Goal: Task Accomplishment & Management: Manage account settings

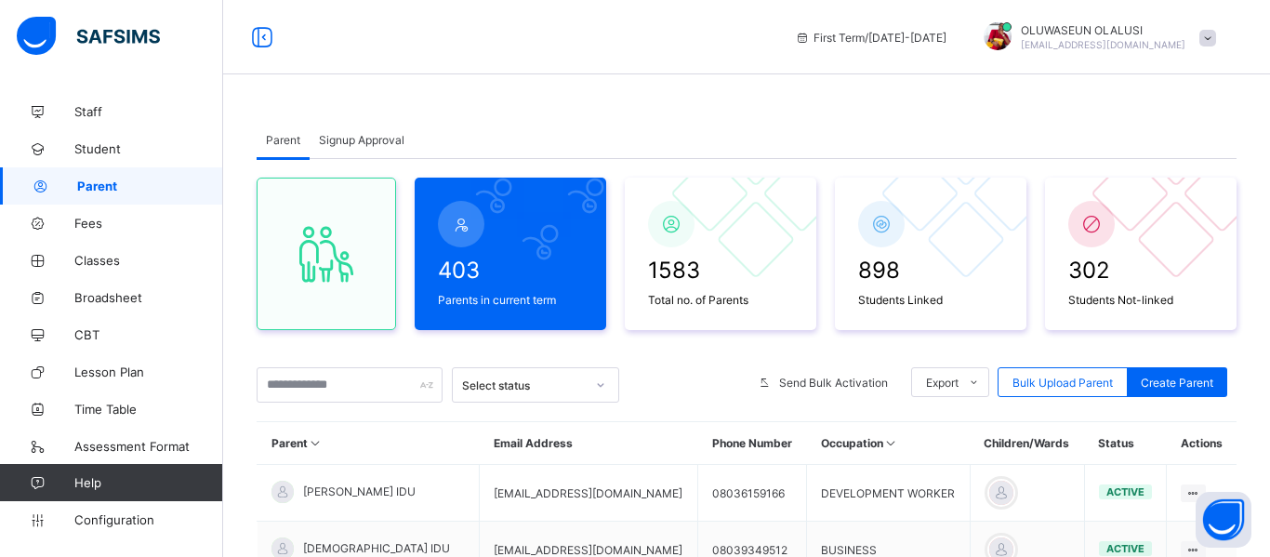
click at [1249, 544] on button "Open asap" at bounding box center [1224, 520] width 56 height 56
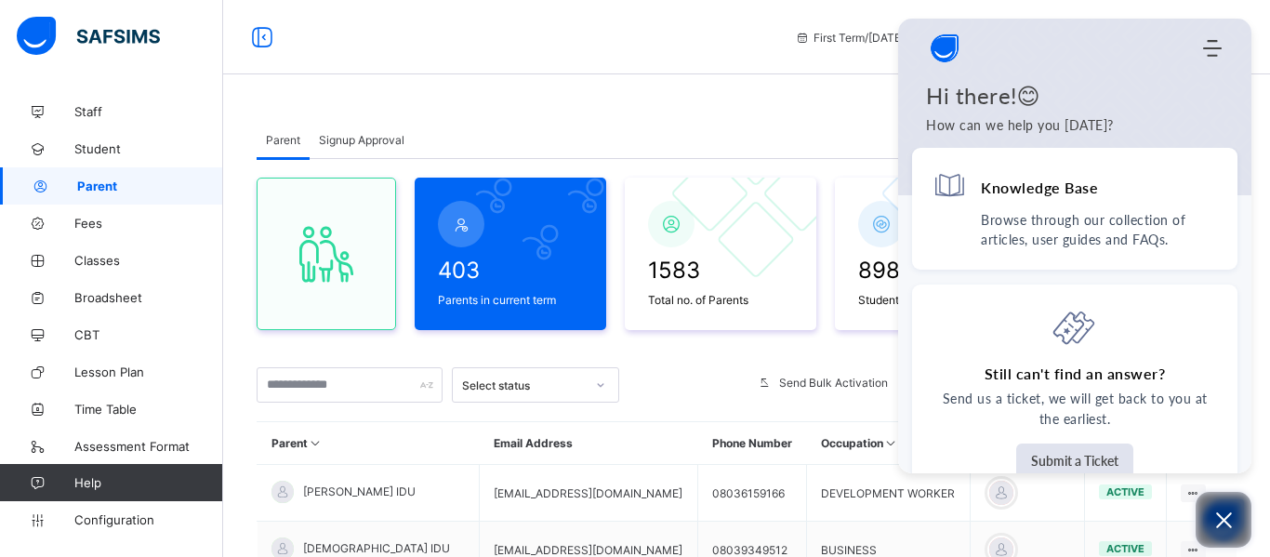
click at [1214, 519] on icon "Open asap" at bounding box center [1223, 520] width 23 height 23
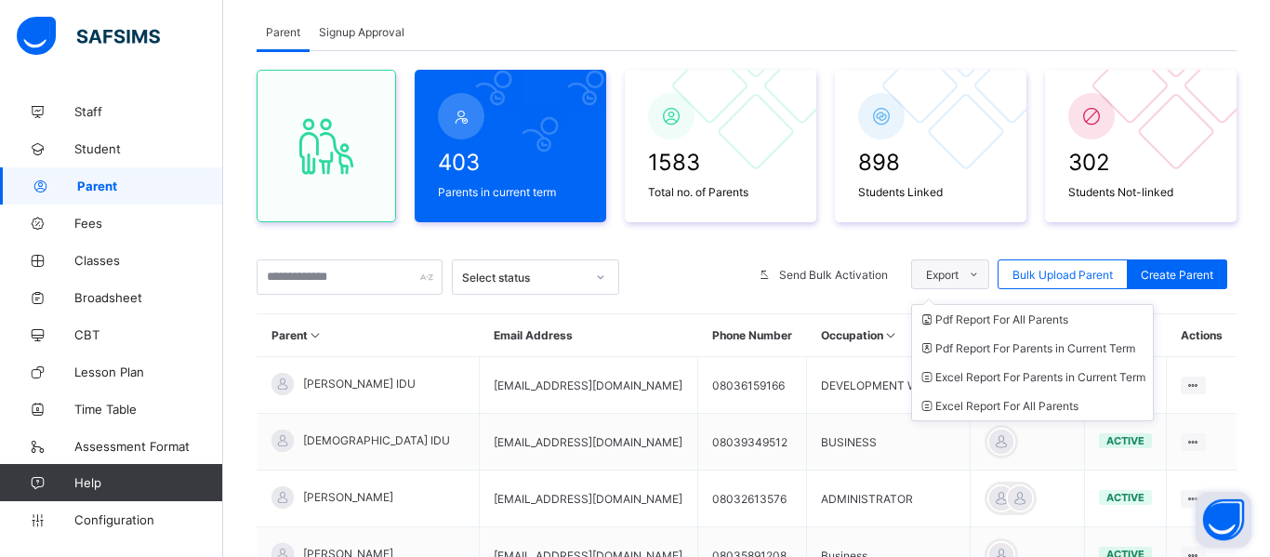
scroll to position [101, 0]
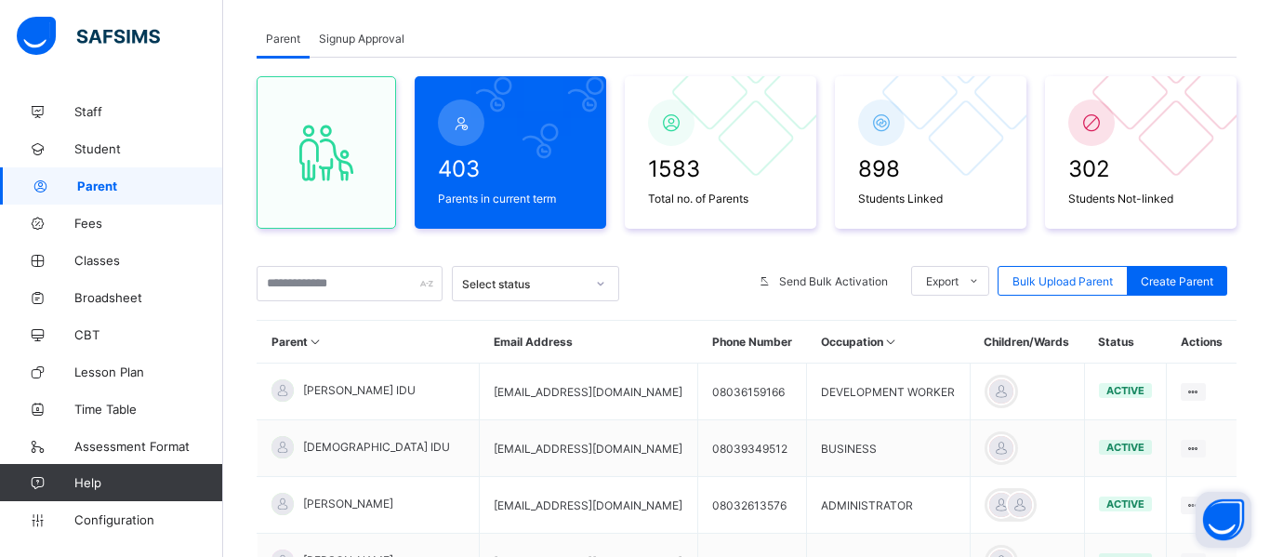
click at [365, 39] on span "Signup Approval" at bounding box center [362, 39] width 86 height 14
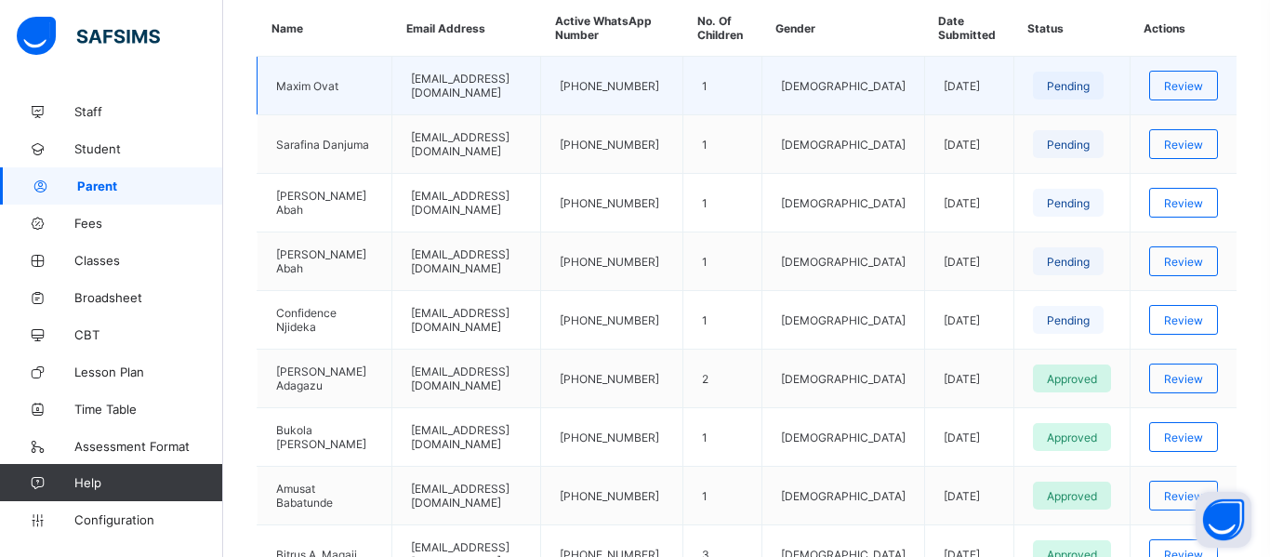
scroll to position [504, 0]
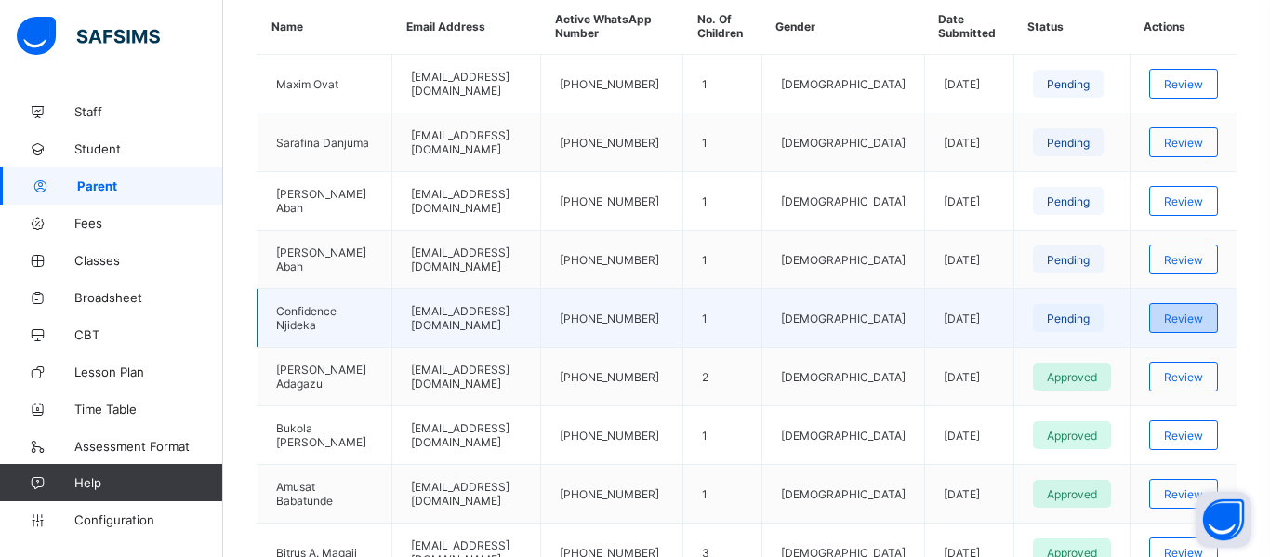
click at [1196, 314] on span "Review" at bounding box center [1183, 318] width 39 height 14
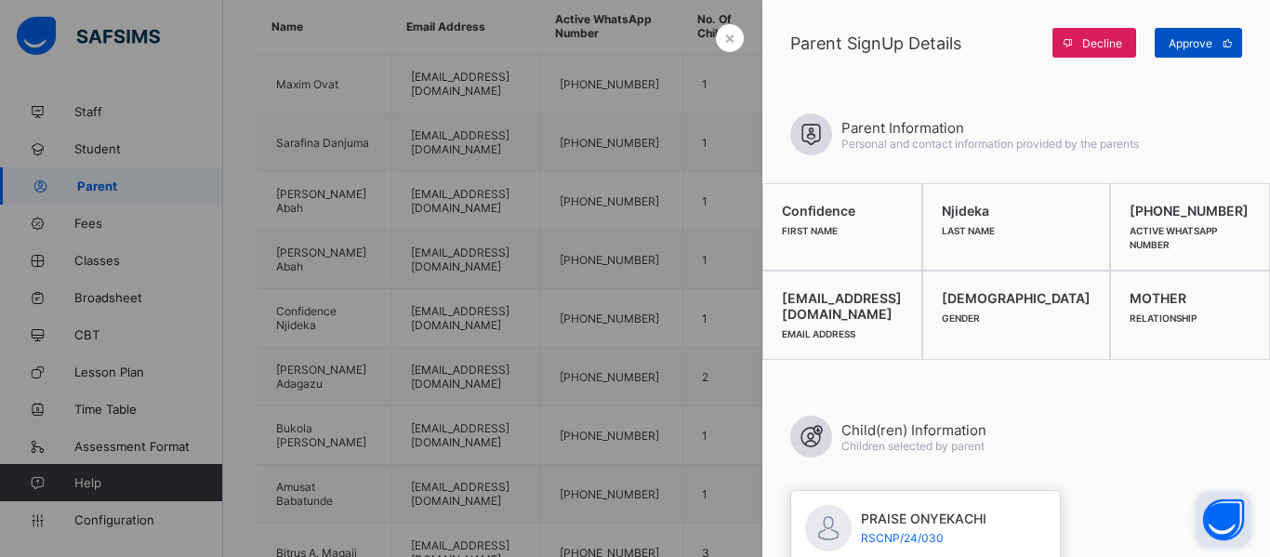
click at [1198, 36] on span "Approve" at bounding box center [1191, 43] width 44 height 14
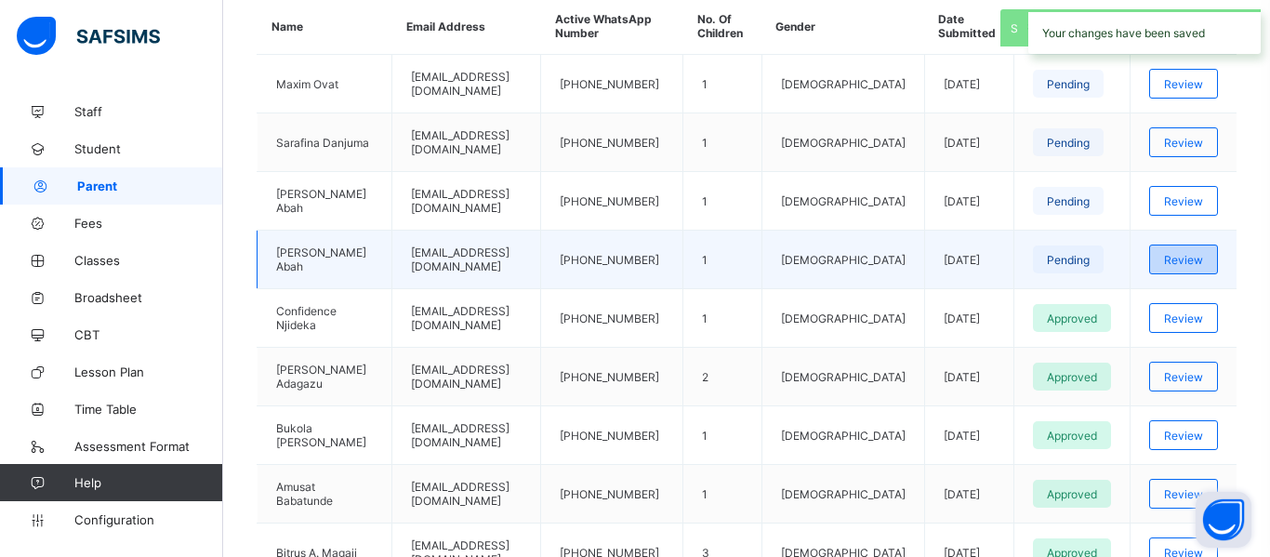
click at [1187, 264] on span "Review" at bounding box center [1183, 260] width 39 height 14
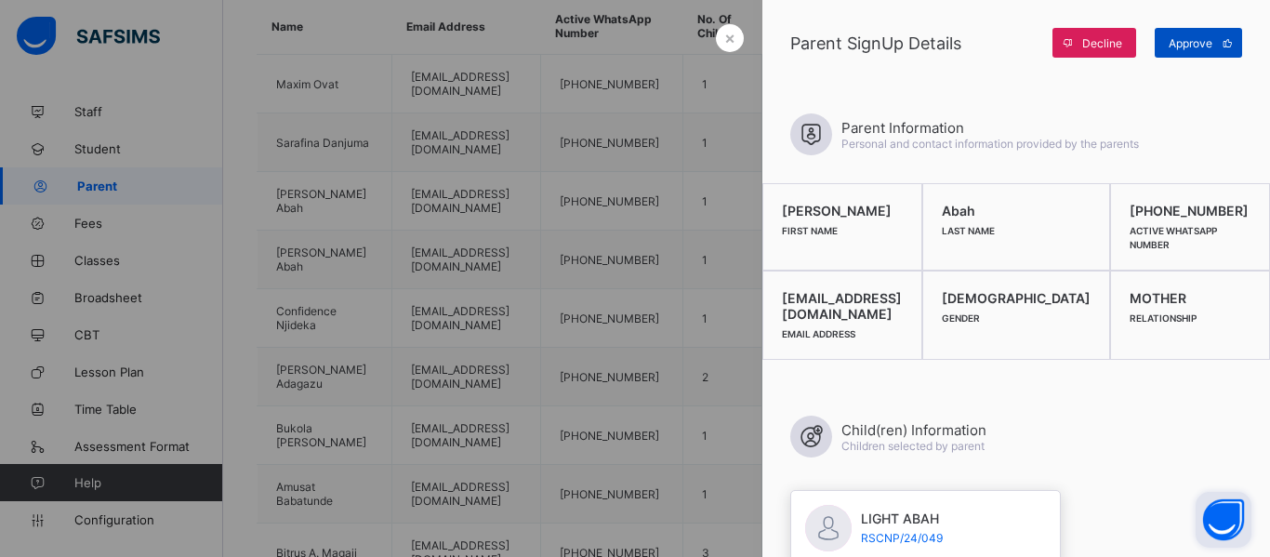
click at [1205, 37] on span "Approve" at bounding box center [1191, 43] width 44 height 14
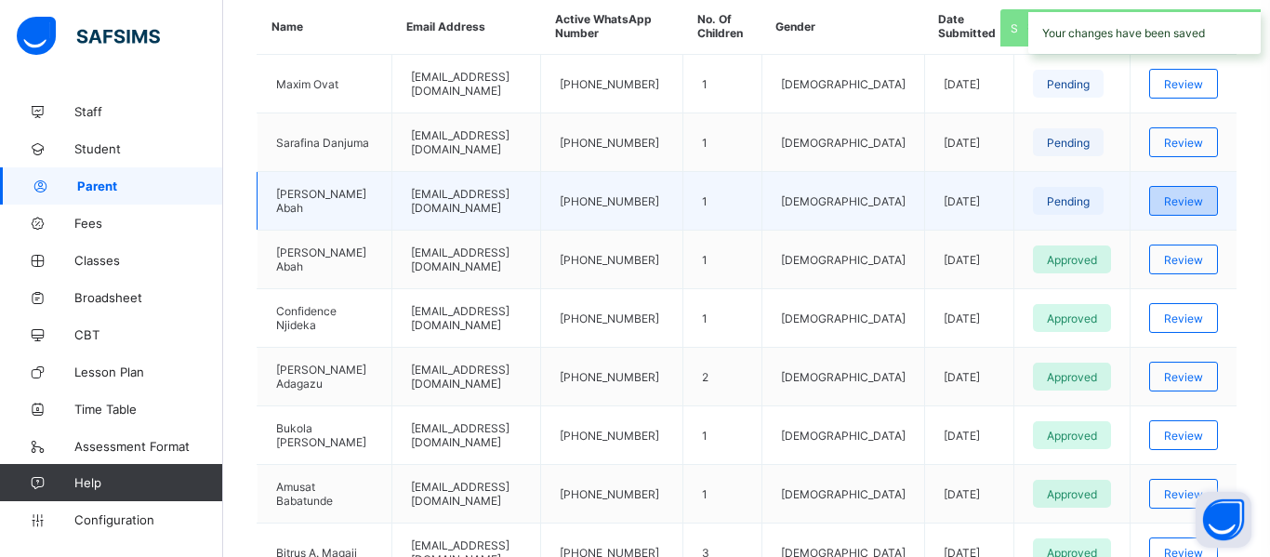
click at [1182, 204] on span "Review" at bounding box center [1183, 201] width 39 height 14
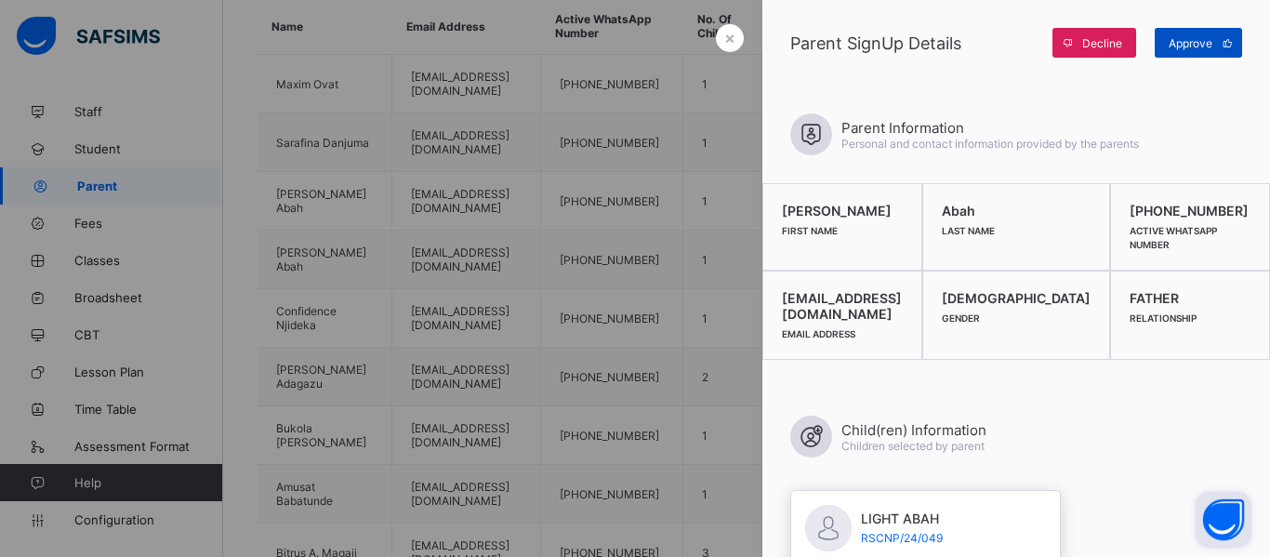
click at [1187, 49] on div "Approve" at bounding box center [1198, 43] width 87 height 30
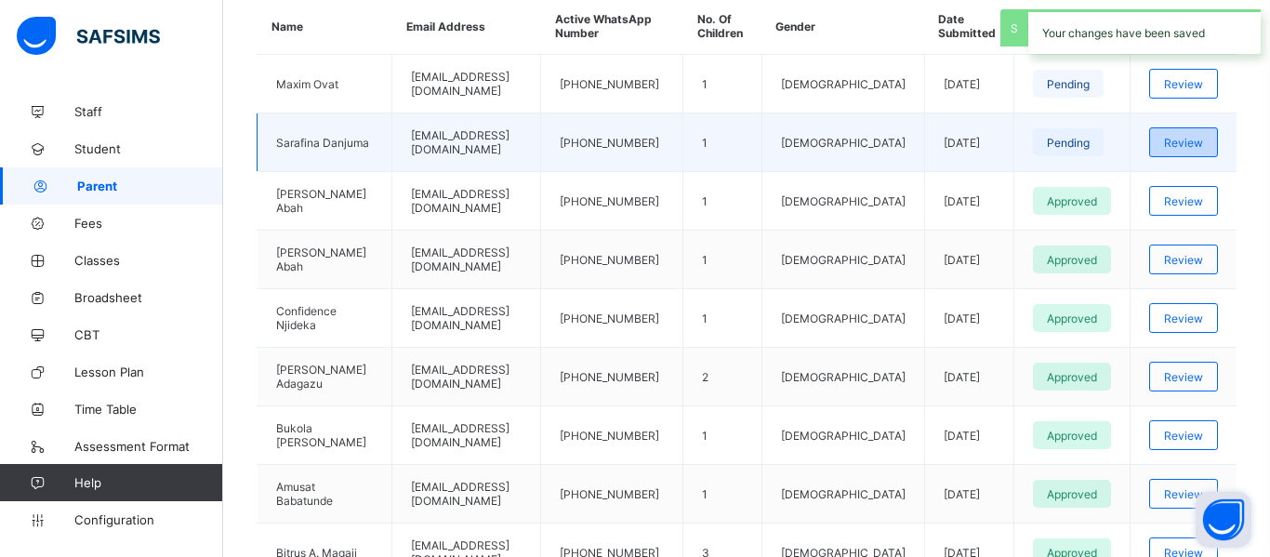
click at [1172, 137] on span "Review" at bounding box center [1183, 143] width 39 height 14
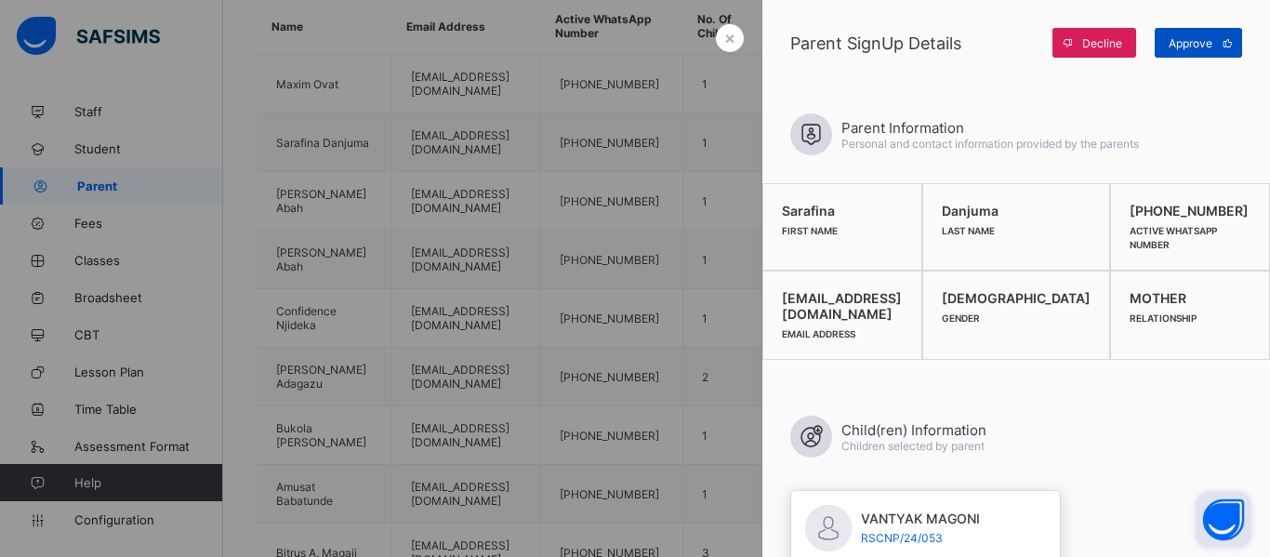
click at [1199, 44] on span "Approve" at bounding box center [1191, 43] width 44 height 14
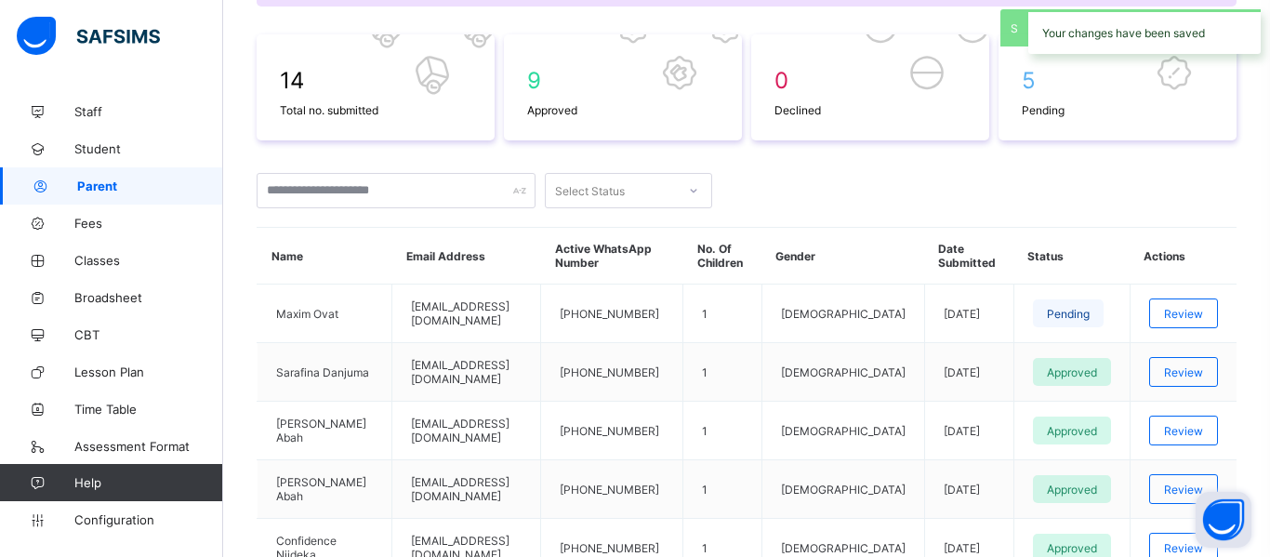
scroll to position [232, 0]
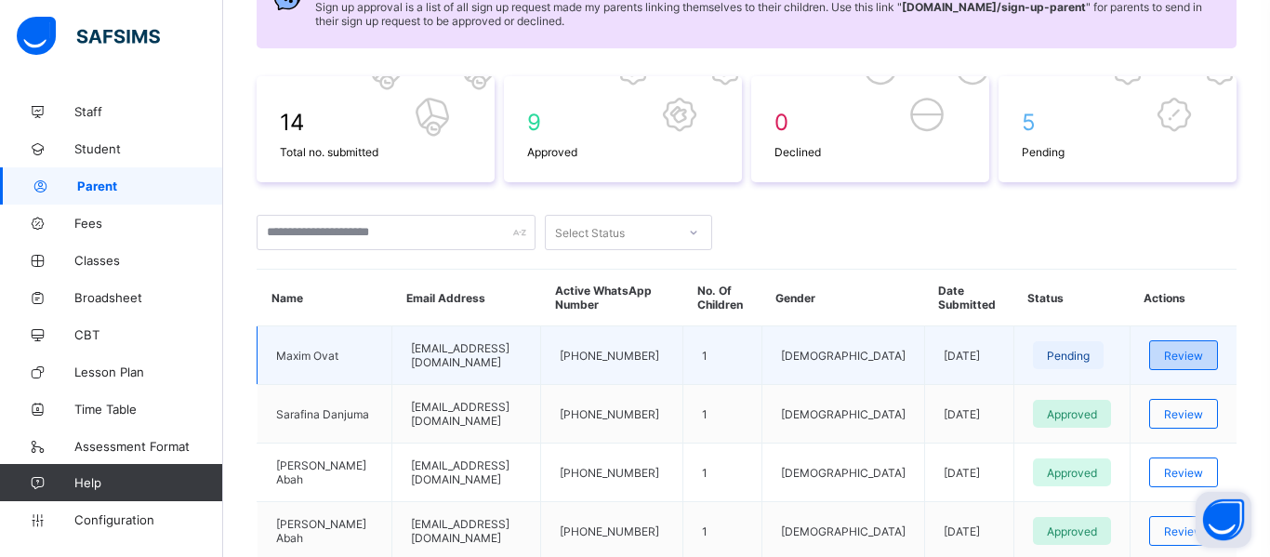
click at [1185, 357] on span "Review" at bounding box center [1183, 356] width 39 height 14
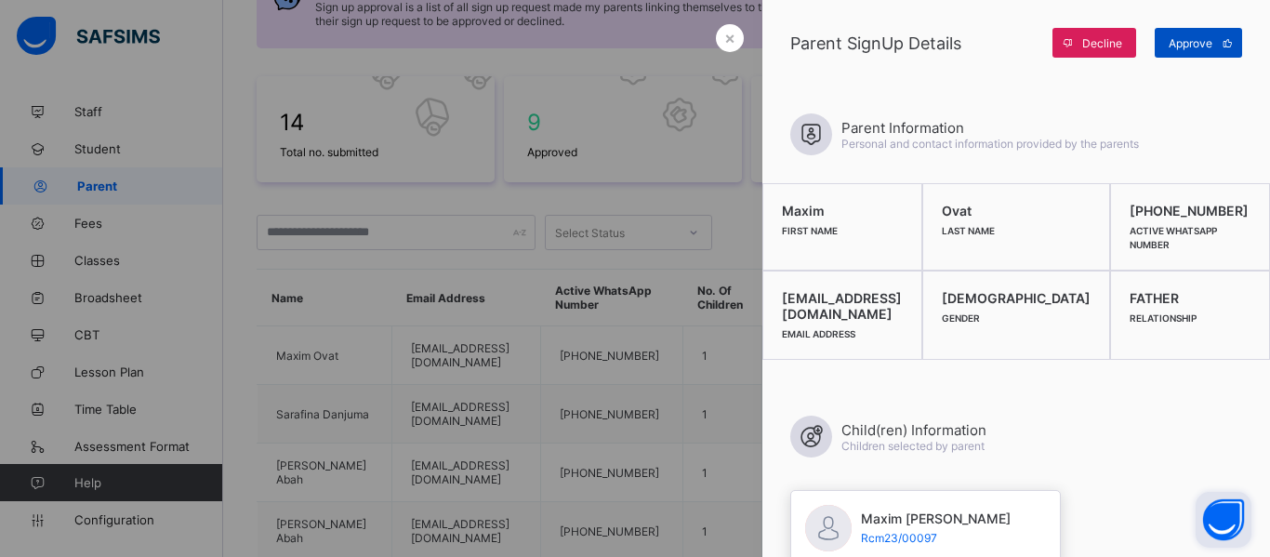
click at [1186, 38] on span "Approve" at bounding box center [1191, 43] width 44 height 14
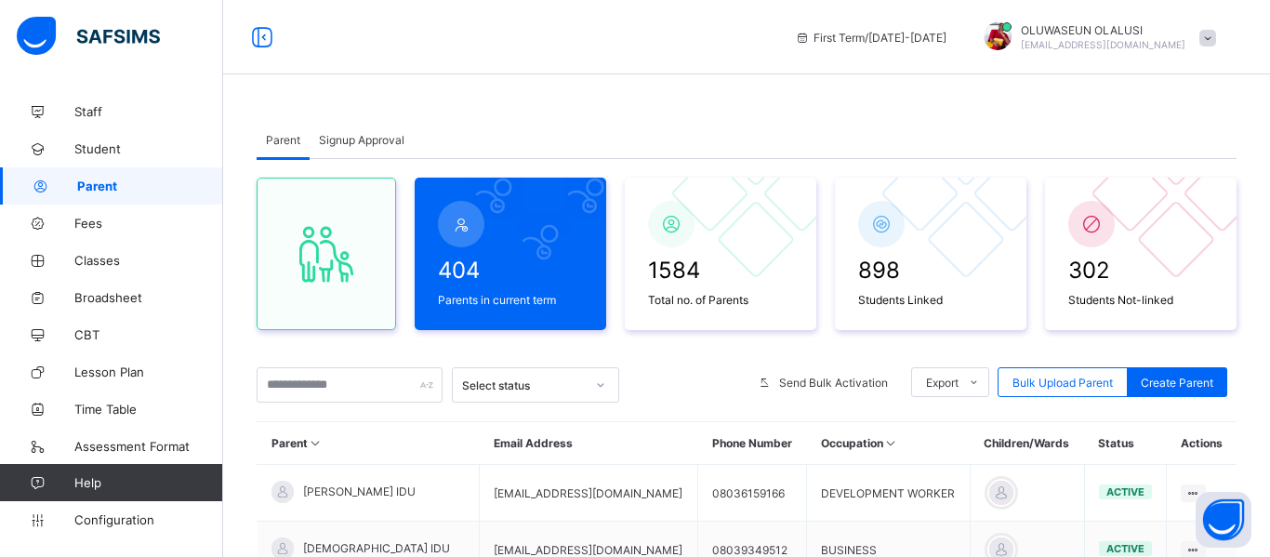
click at [372, 136] on span "Signup Approval" at bounding box center [362, 140] width 86 height 14
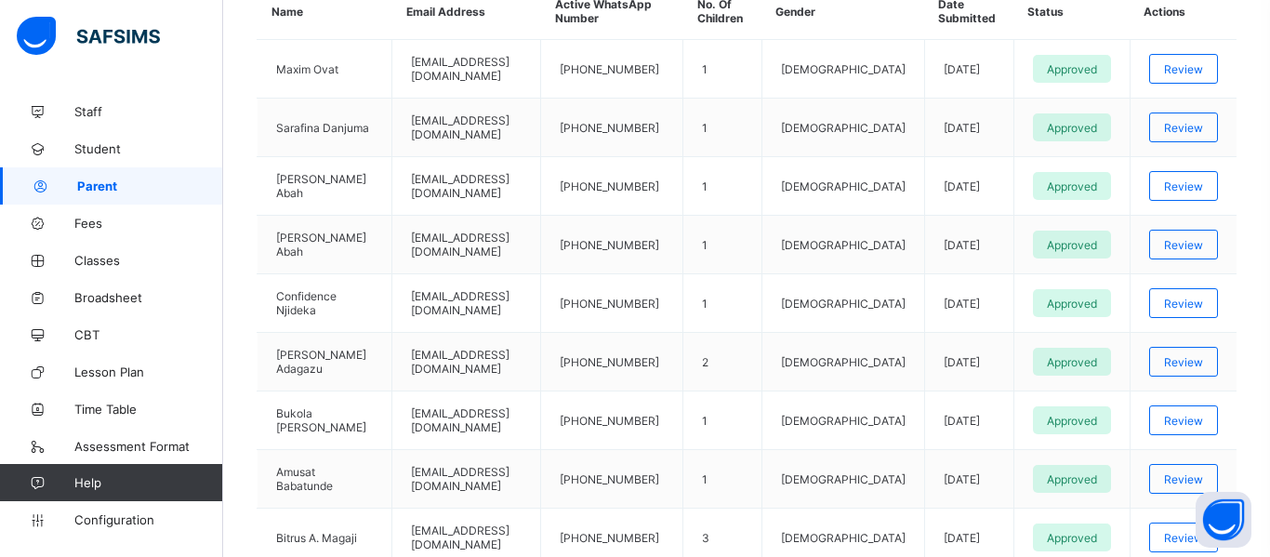
scroll to position [458, 0]
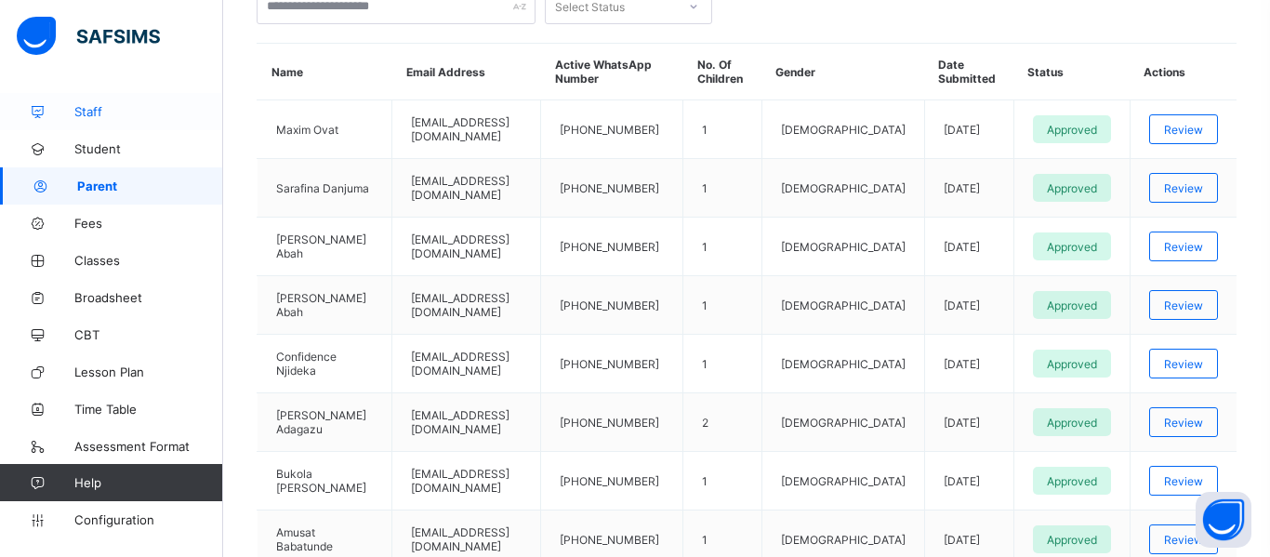
click at [93, 112] on span "Staff" at bounding box center [148, 111] width 149 height 15
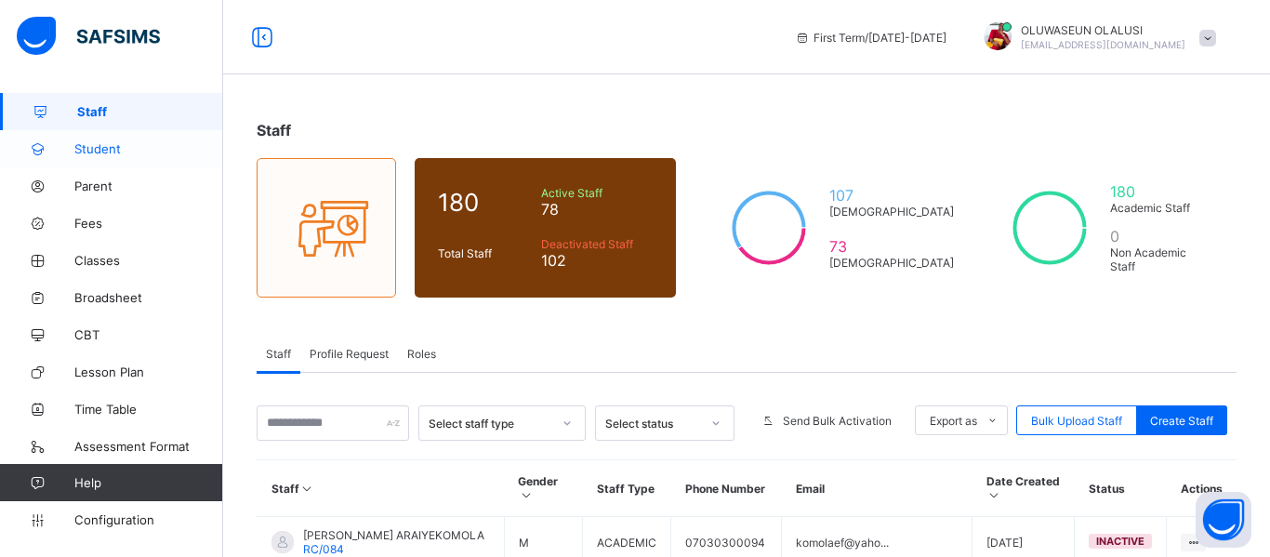
click at [98, 153] on span "Student" at bounding box center [148, 148] width 149 height 15
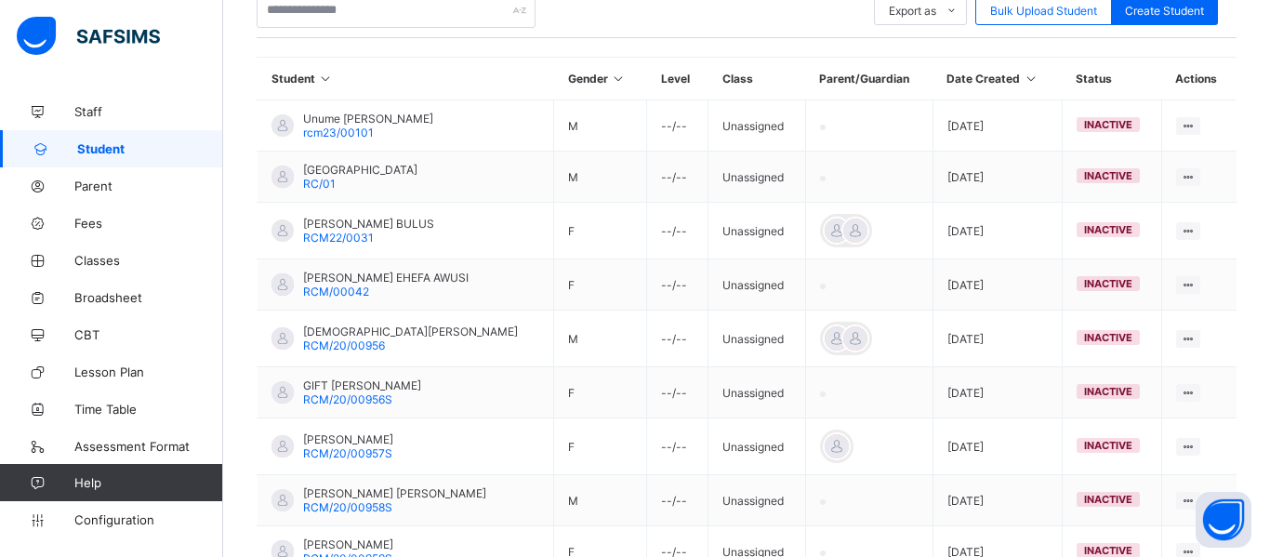
scroll to position [430, 0]
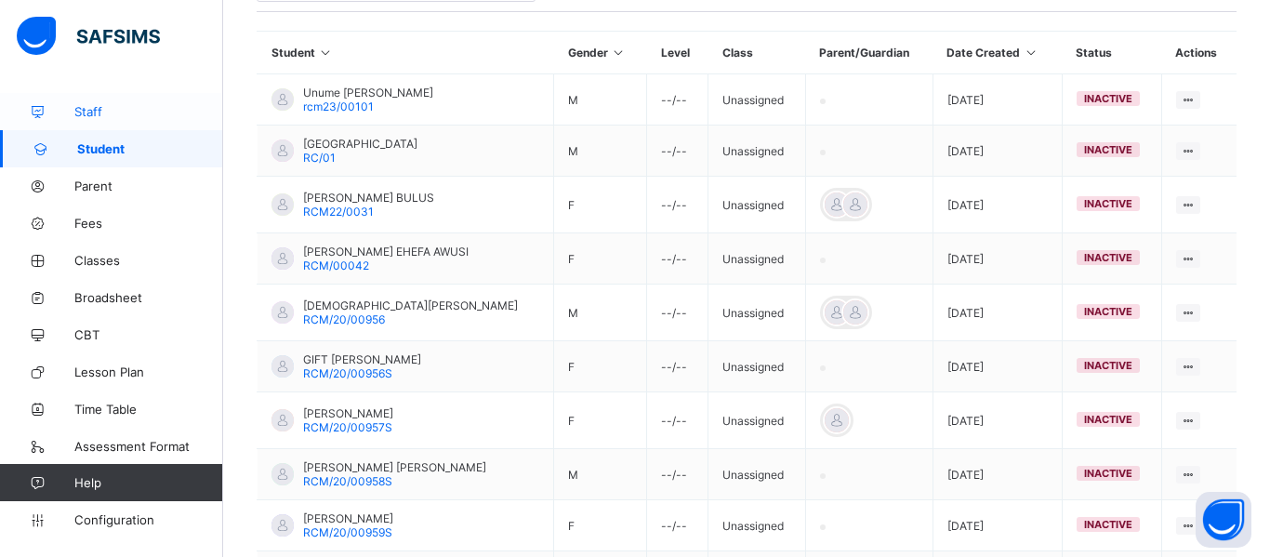
click at [95, 112] on span "Staff" at bounding box center [148, 111] width 149 height 15
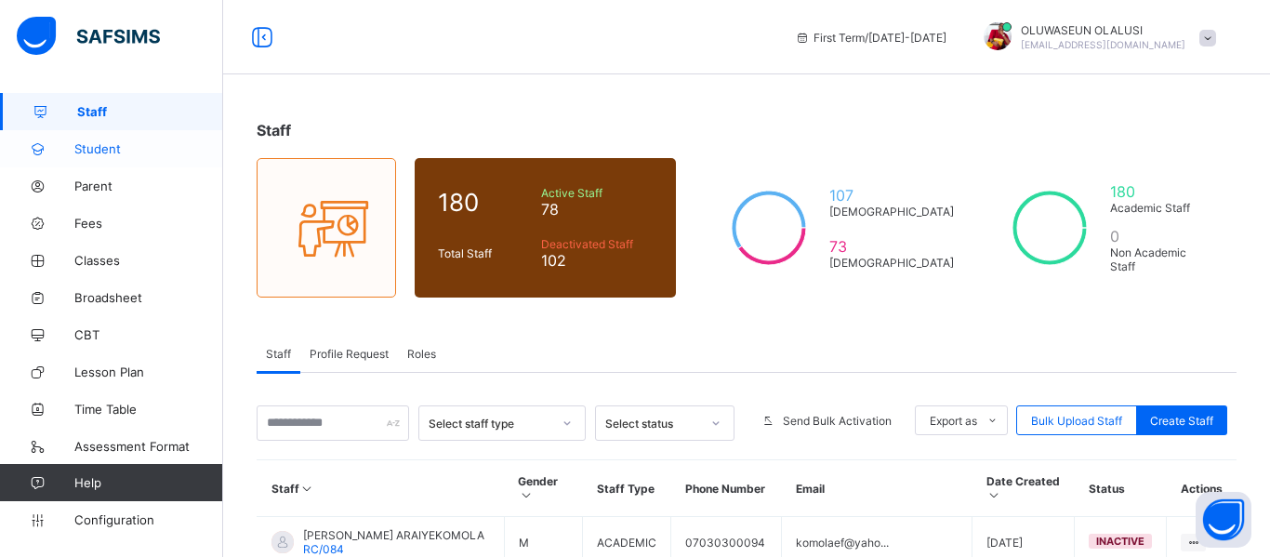
click at [96, 151] on span "Student" at bounding box center [148, 148] width 149 height 15
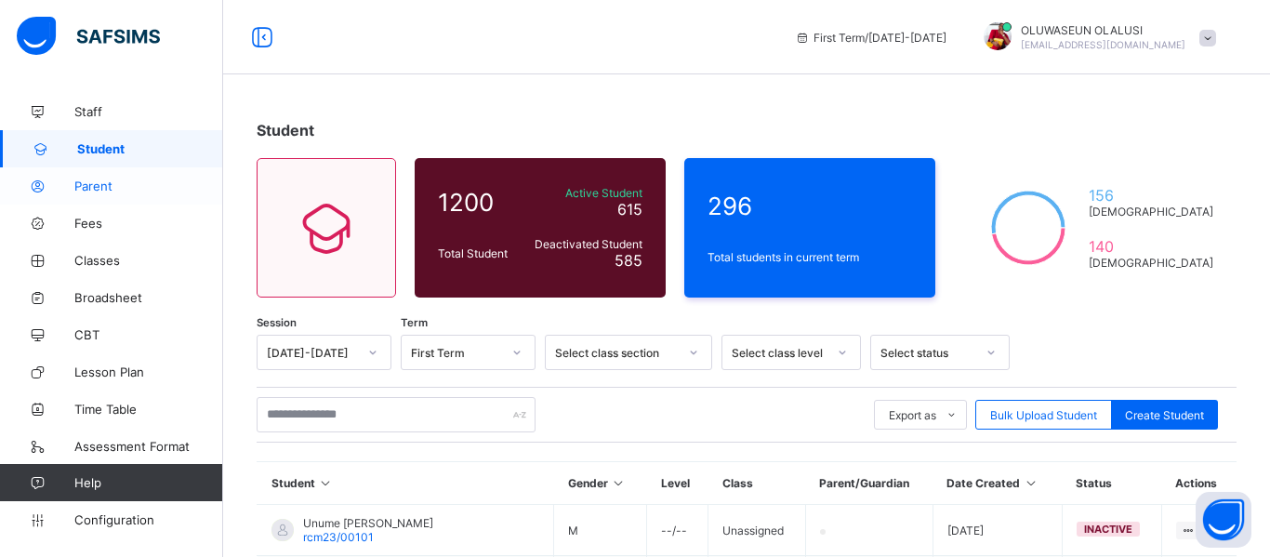
click at [93, 186] on span "Parent" at bounding box center [148, 186] width 149 height 15
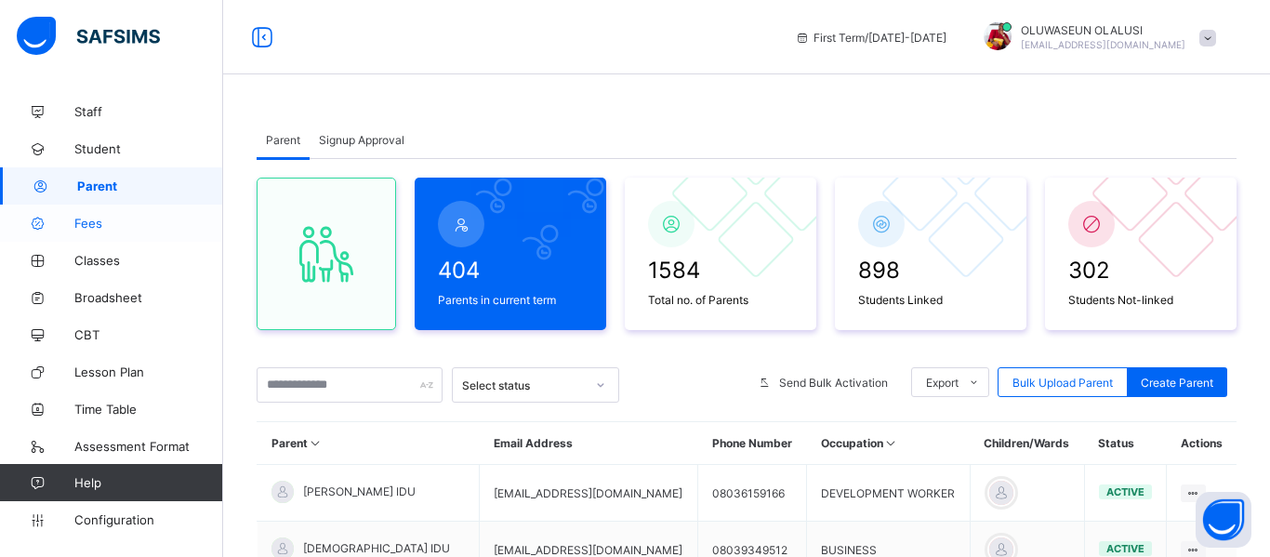
click at [93, 223] on span "Fees" at bounding box center [148, 223] width 149 height 15
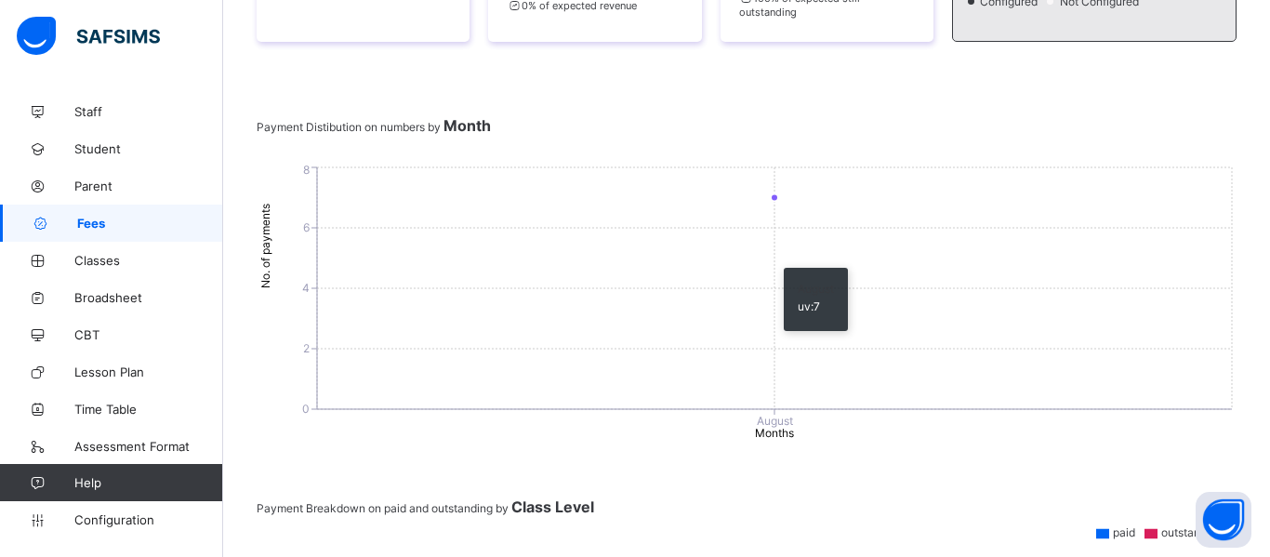
scroll to position [338, 0]
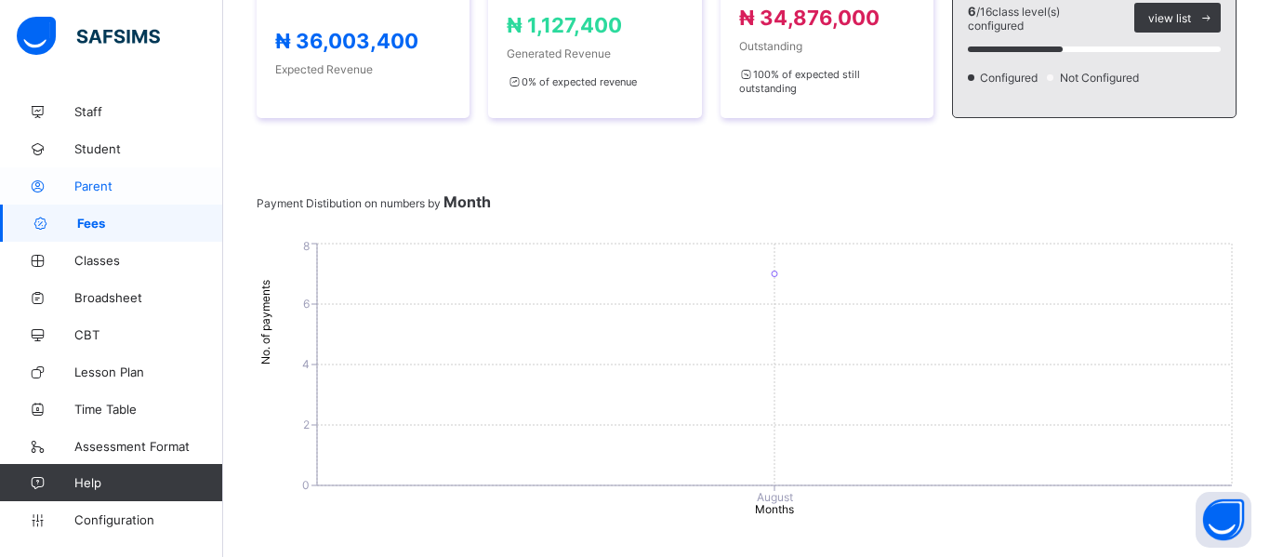
click at [104, 182] on span "Parent" at bounding box center [148, 186] width 149 height 15
